Goal: Check status: Check status

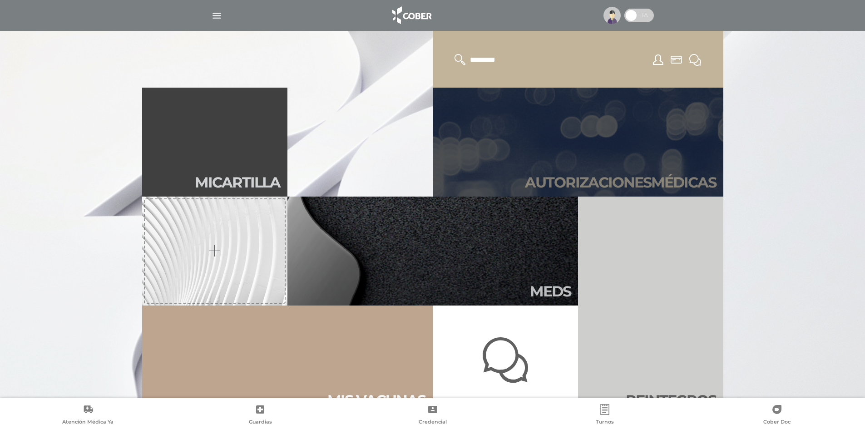
scroll to position [363, 0]
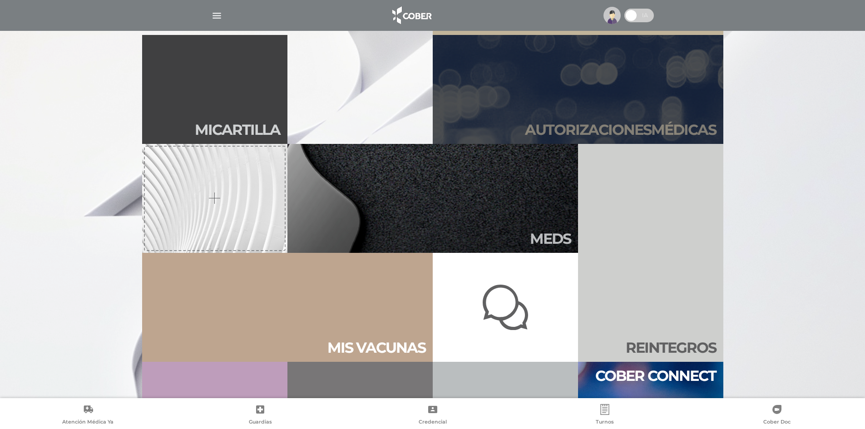
click at [642, 87] on link "Autori zaciones médicas" at bounding box center [578, 89] width 291 height 109
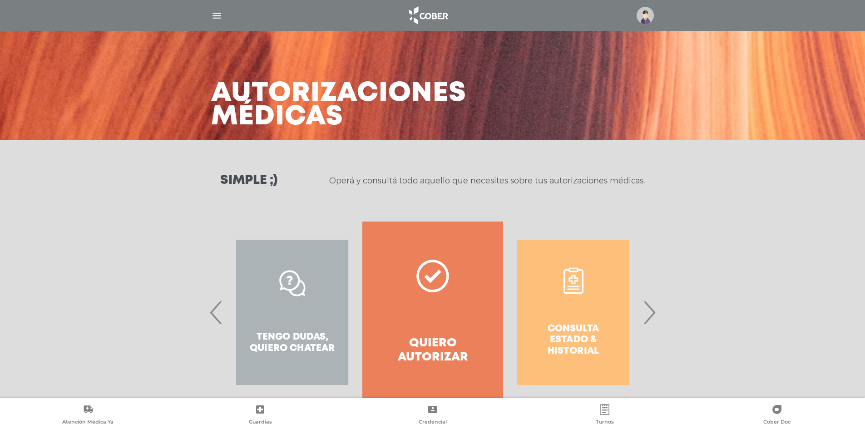
click at [578, 320] on div "Consulta estado & historial" at bounding box center [573, 313] width 140 height 182
click at [569, 344] on div "Consulta estado & historial" at bounding box center [573, 313] width 140 height 182
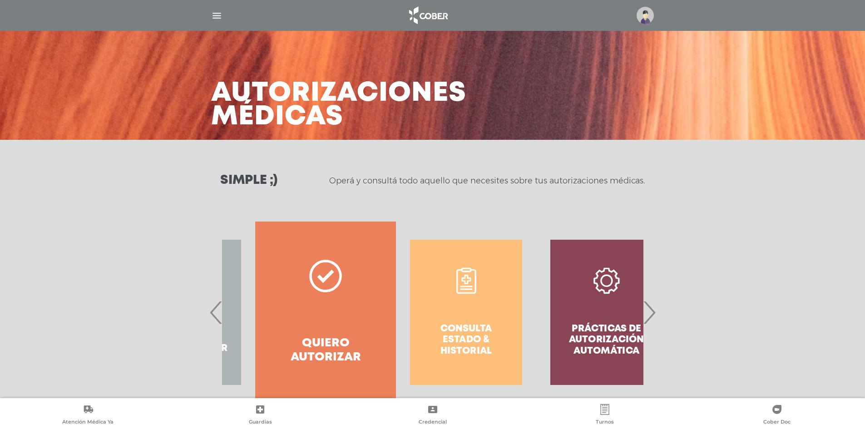
drag, startPoint x: 603, startPoint y: 322, endPoint x: 426, endPoint y: 311, distance: 176.6
click at [427, 310] on div "Consulta estado & historial" at bounding box center [466, 313] width 140 height 182
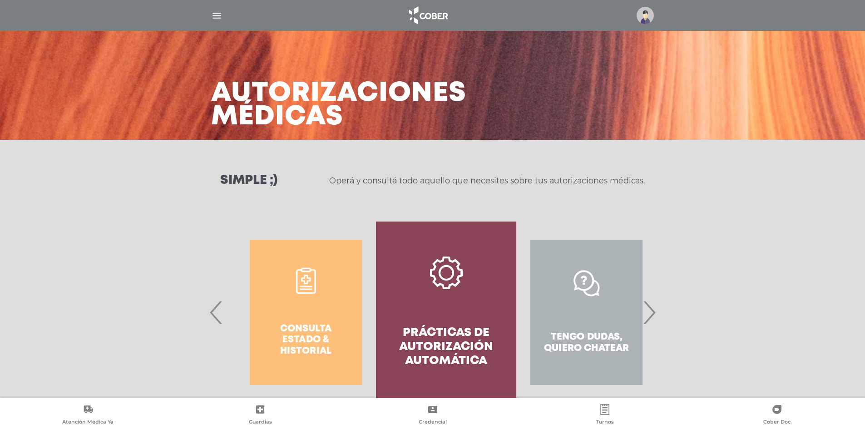
drag, startPoint x: 398, startPoint y: 322, endPoint x: 528, endPoint y: 323, distance: 129.4
click at [516, 323] on link "Prácticas de autorización automática" at bounding box center [446, 313] width 140 height 182
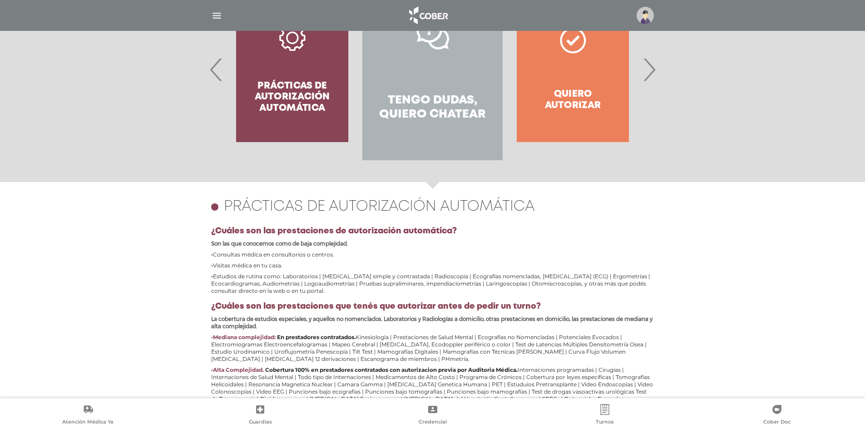
scroll to position [213, 0]
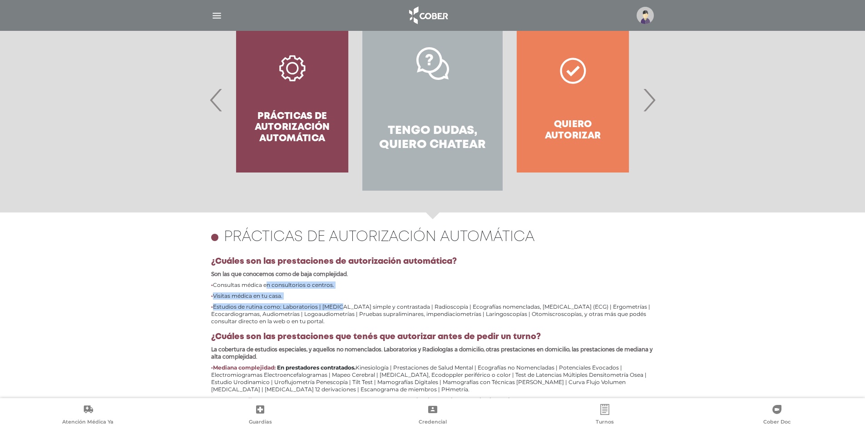
drag, startPoint x: 287, startPoint y: 291, endPoint x: 310, endPoint y: 309, distance: 29.4
click at [310, 309] on ul "Consultas médica en consultorios o centros. Visitas médica en tu casa. Estudios…" at bounding box center [432, 304] width 443 height 44
click at [309, 309] on li "Estudios de rutina como: Laboratorios | Radiología simple y contrastada | Radio…" at bounding box center [432, 314] width 443 height 22
click at [217, 104] on span "‹" at bounding box center [217, 99] width 18 height 49
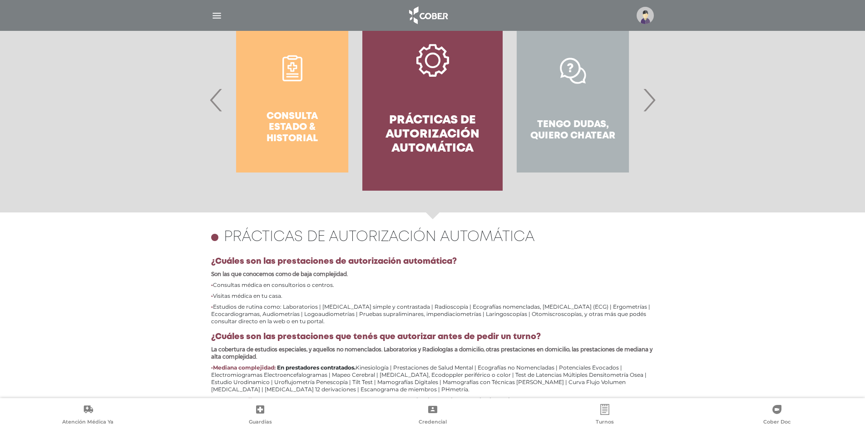
click at [218, 104] on span "‹" at bounding box center [217, 99] width 18 height 49
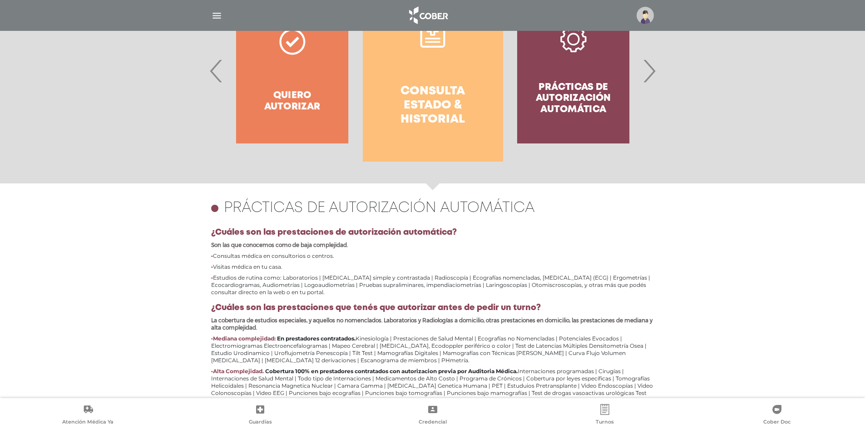
scroll to position [258, 0]
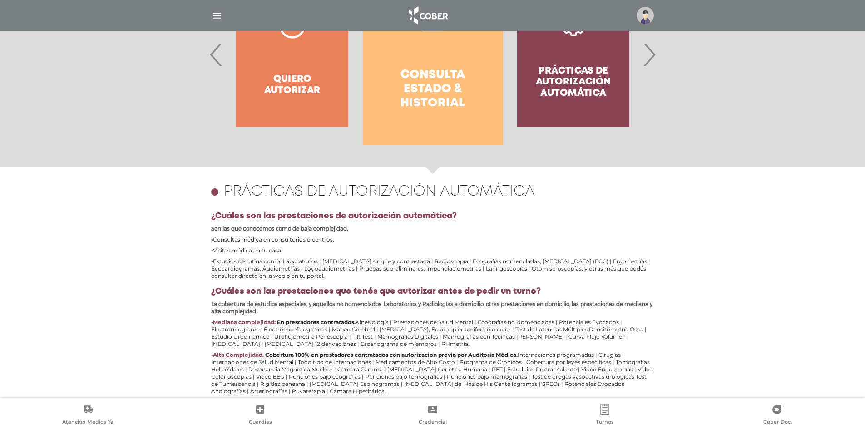
click at [435, 68] on h4 "Consulta estado & historial" at bounding box center [433, 89] width 108 height 43
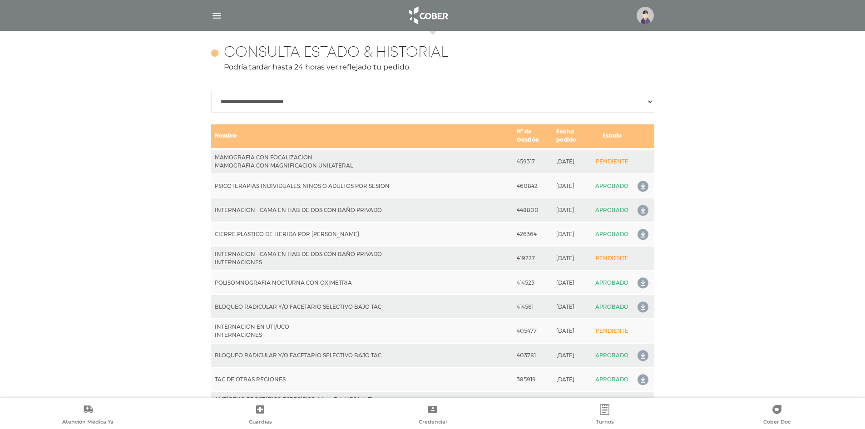
scroll to position [403, 0]
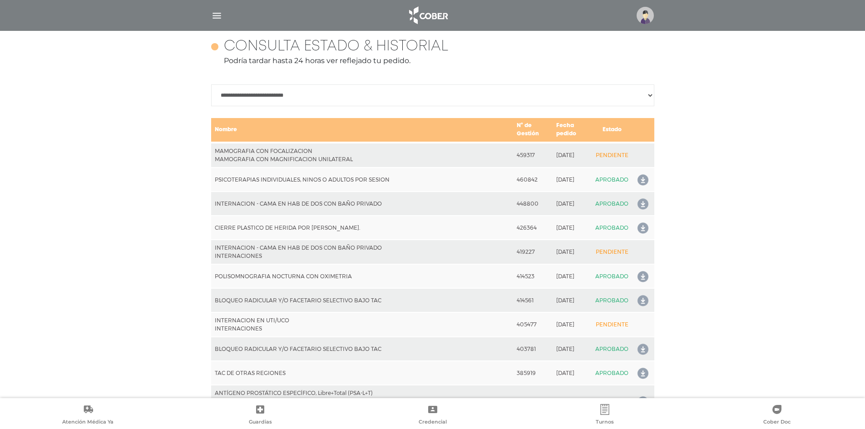
drag, startPoint x: 294, startPoint y: 149, endPoint x: 399, endPoint y: 165, distance: 106.5
click at [399, 165] on td "MAMOGRAFIA CON FOCALIZACION MAMOGRAFIA CON MAGNIFICACION UNILATERAL" at bounding box center [362, 155] width 302 height 25
click at [399, 166] on td "MAMOGRAFIA CON FOCALIZACION MAMOGRAFIA CON MAGNIFICACION UNILATERAL" at bounding box center [362, 155] width 302 height 25
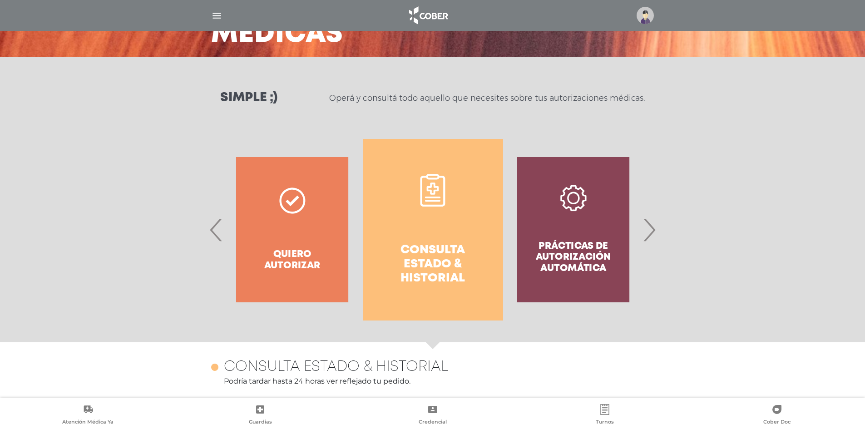
scroll to position [0, 0]
